Goal: Find specific page/section: Find specific page/section

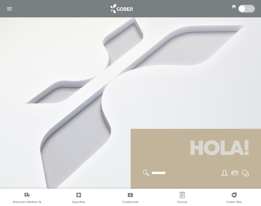
click at [10, 9] on img "button" at bounding box center [9, 9] width 6 height 6
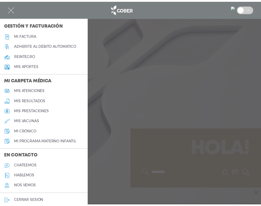
scroll to position [199, 0]
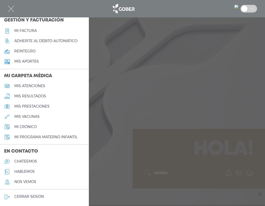
click at [30, 104] on h5 "mis prestaciones" at bounding box center [31, 106] width 35 height 4
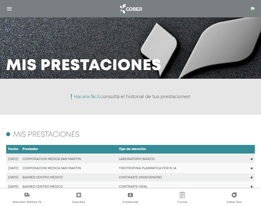
click at [8, 7] on img "button" at bounding box center [9, 9] width 6 height 6
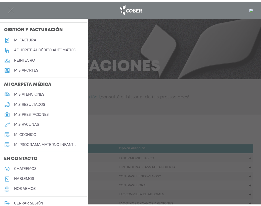
scroll to position [148, 0]
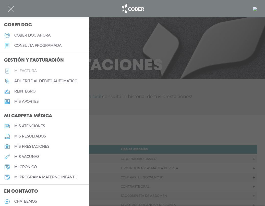
click at [31, 73] on h5 "Mi factura" at bounding box center [25, 71] width 22 height 4
